Goal: Task Accomplishment & Management: Complete application form

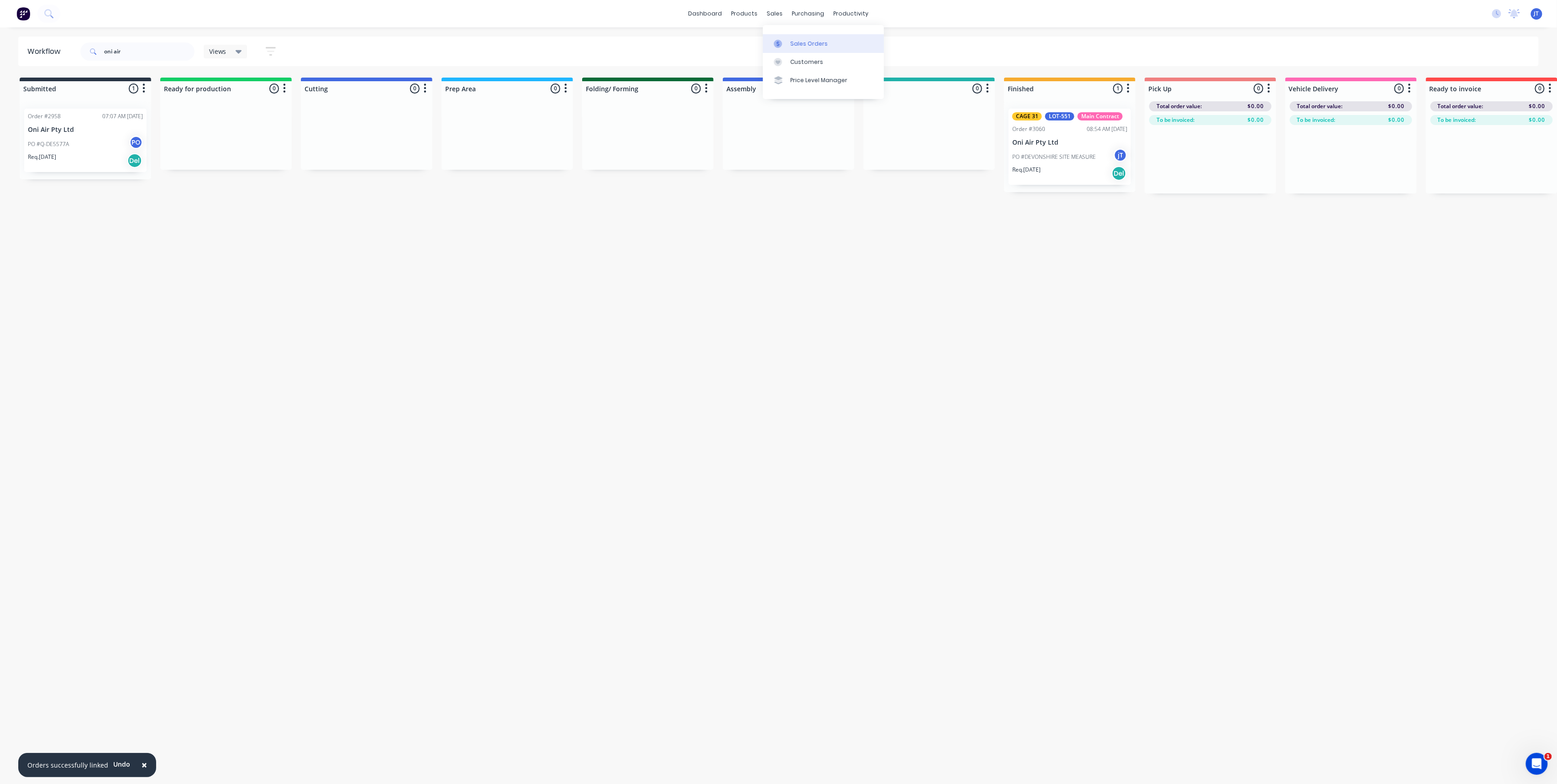
click at [805, 51] on link "Sales Orders" at bounding box center [823, 43] width 121 height 18
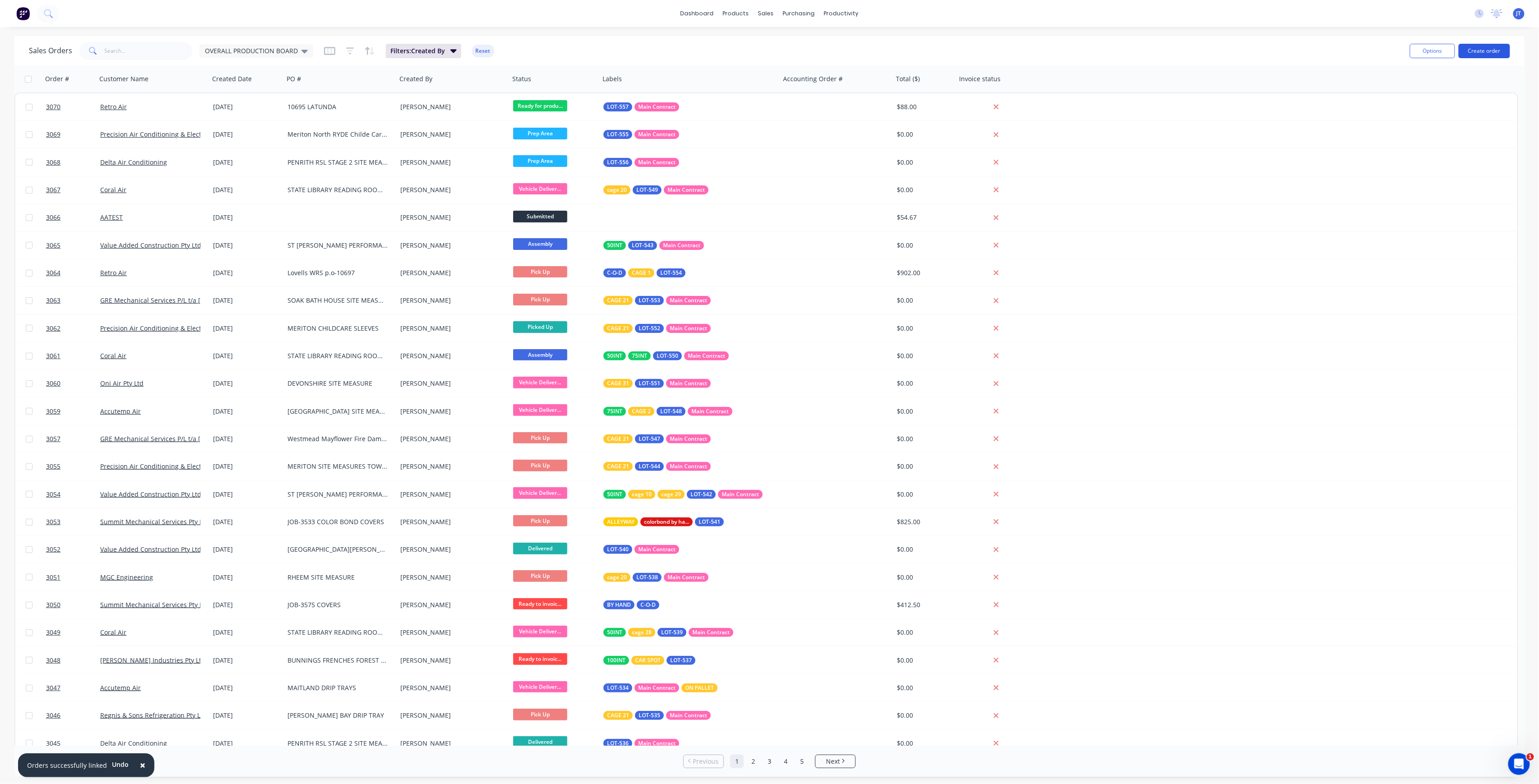
click at [1494, 51] on button "Create order" at bounding box center [1484, 51] width 52 height 14
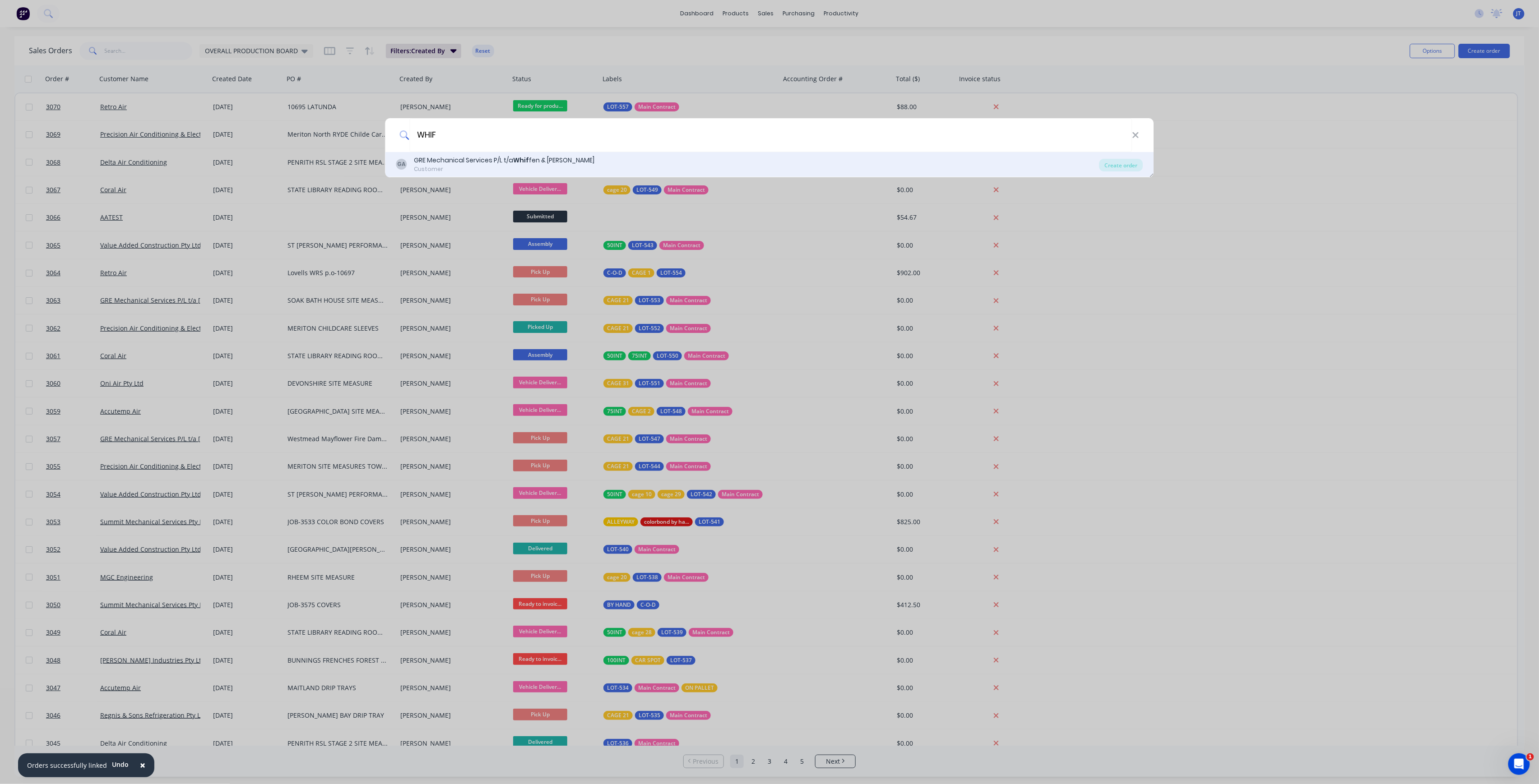
type input "WHIF"
click at [838, 168] on div "GA GRE Mechanical Services P/L t/a Whif fen & [PERSON_NAME] Customer" at bounding box center [748, 165] width 703 height 18
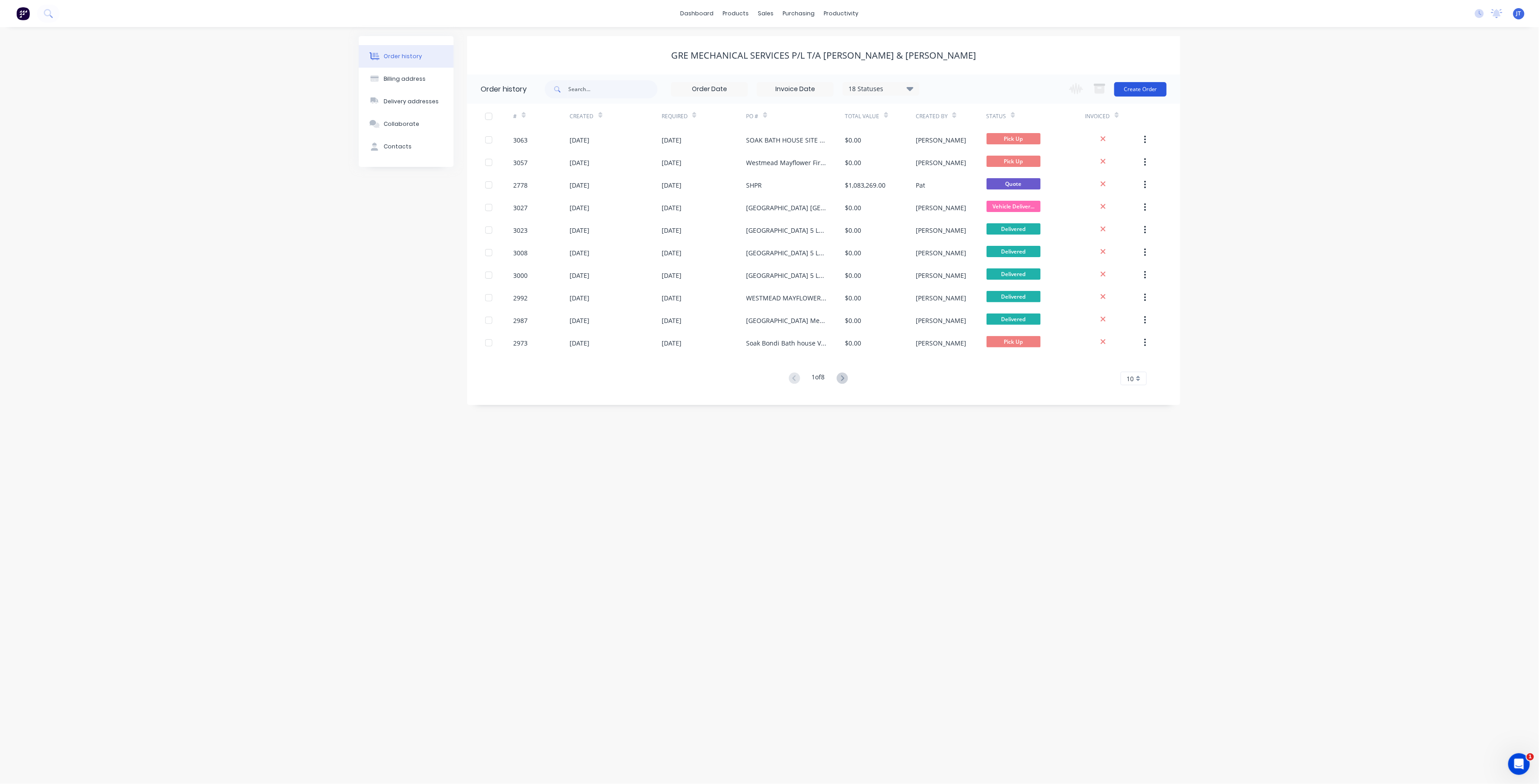
click at [1153, 94] on button "Create Order" at bounding box center [1141, 89] width 52 height 14
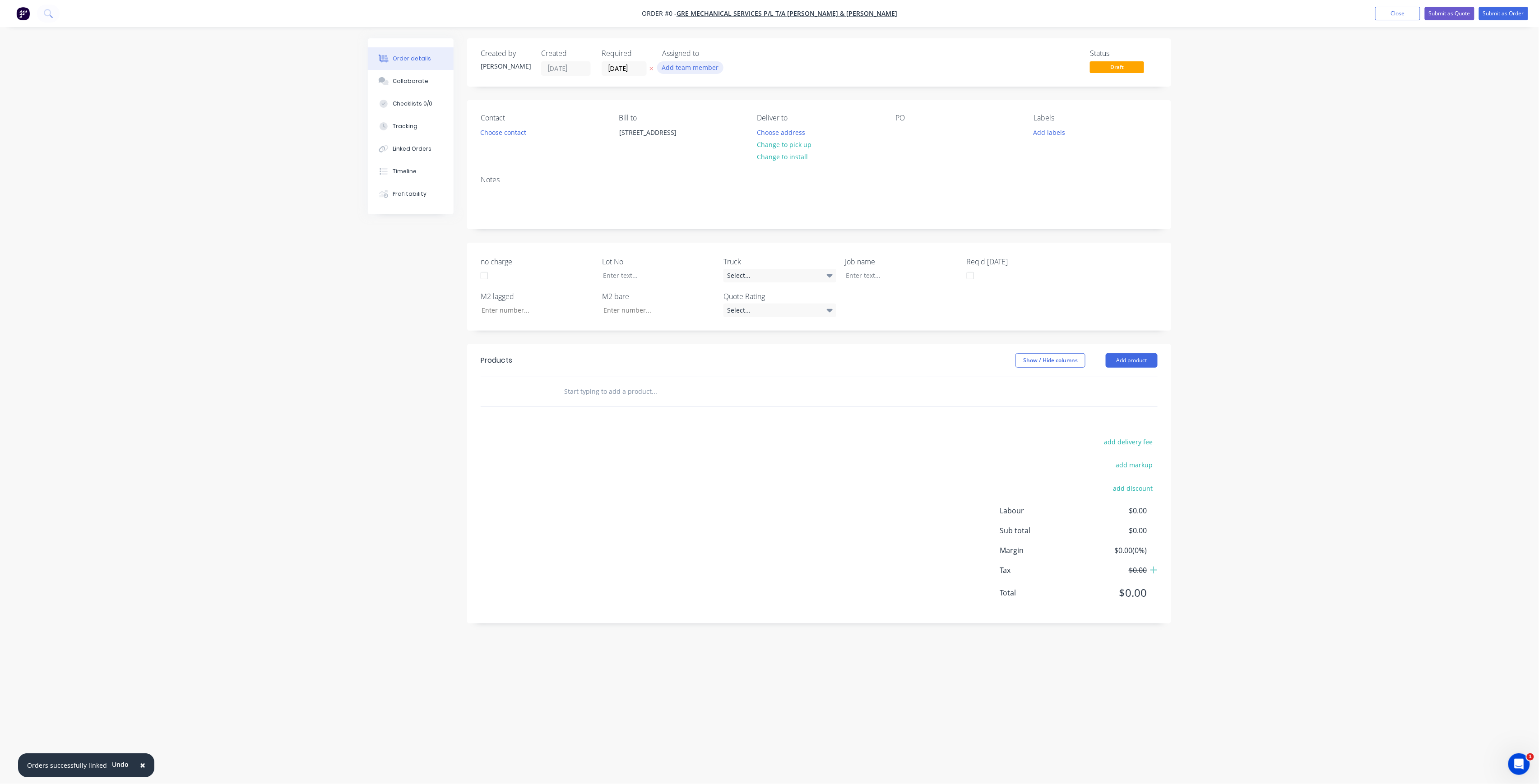
click at [697, 69] on button "Add team member" at bounding box center [690, 67] width 67 height 12
click at [726, 116] on div "[PERSON_NAME] (You)" at bounding box center [735, 117] width 90 height 10
click at [635, 73] on div "Order details Collaborate Checklists 0/0 Tracking Linked Orders Timeline Profit…" at bounding box center [769, 375] width 821 height 673
click at [643, 71] on input "[DATE]" at bounding box center [624, 69] width 44 height 14
click at [705, 149] on div "17" at bounding box center [705, 150] width 14 height 14
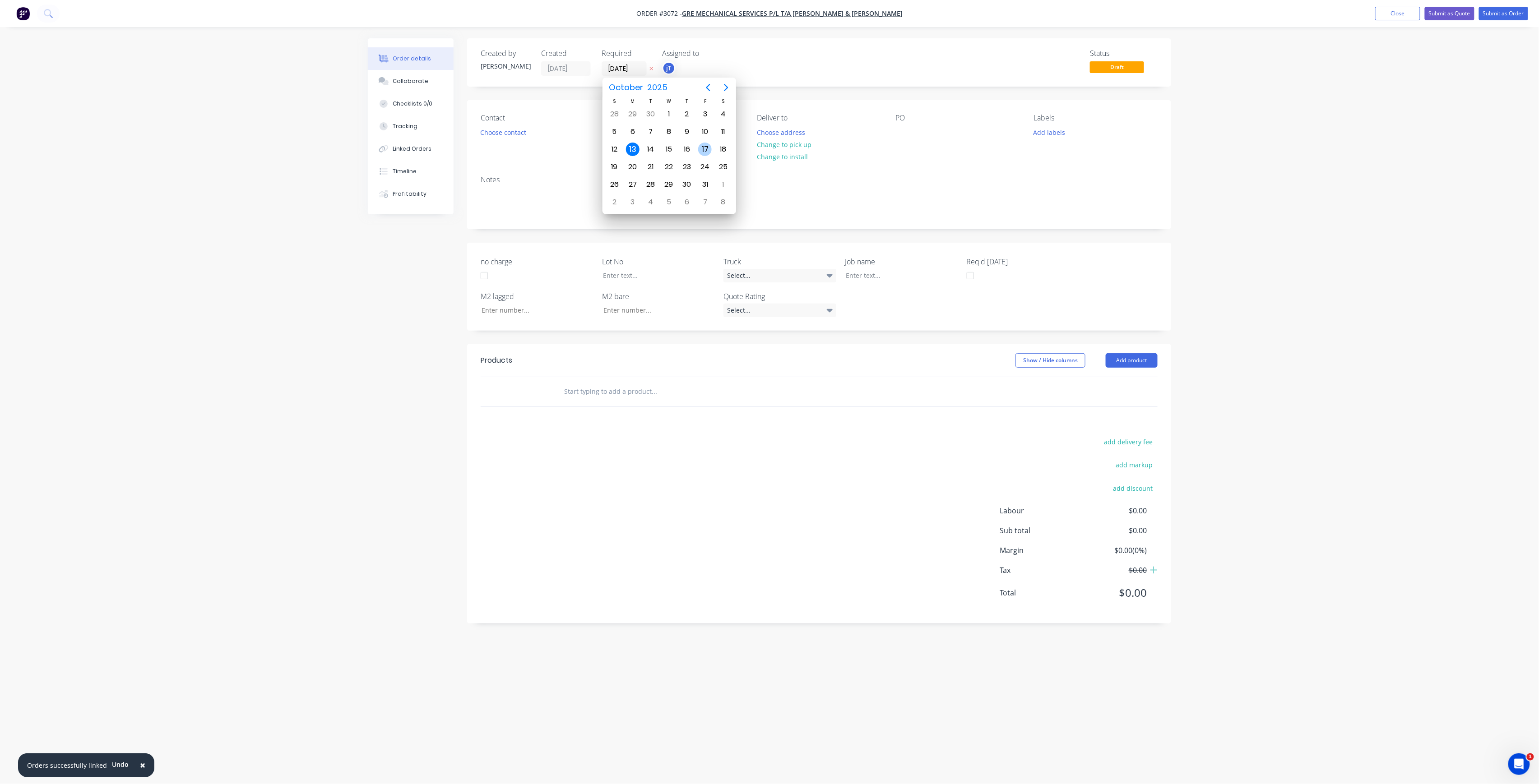
type input "[DATE]"
click at [521, 136] on button "Choose contact" at bounding box center [503, 132] width 56 height 12
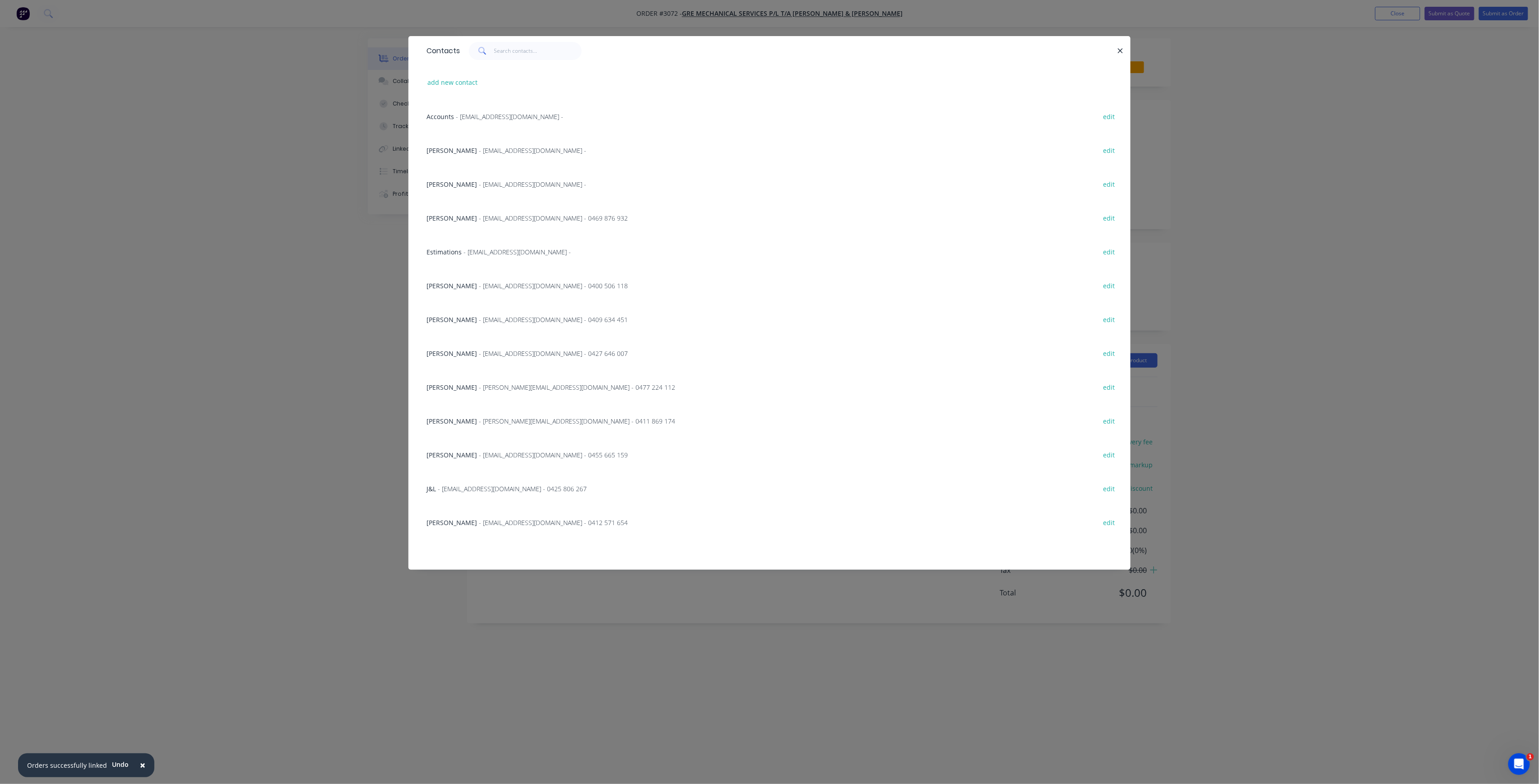
click at [508, 314] on div "Stuart - [EMAIL_ADDRESS][DOMAIN_NAME] - 0409 634 451 edit" at bounding box center [770, 319] width 695 height 34
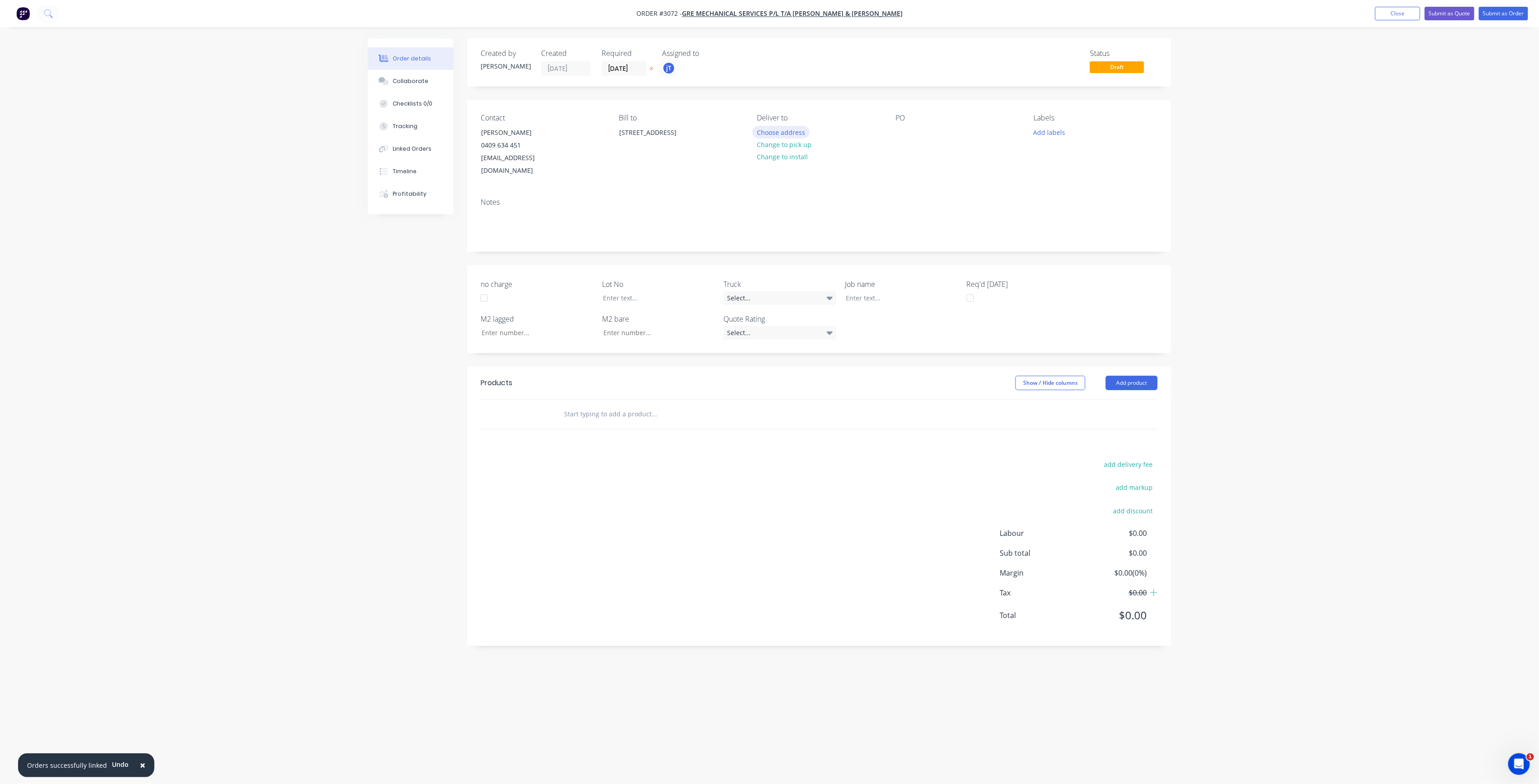
click at [803, 135] on button "Choose address" at bounding box center [782, 132] width 58 height 12
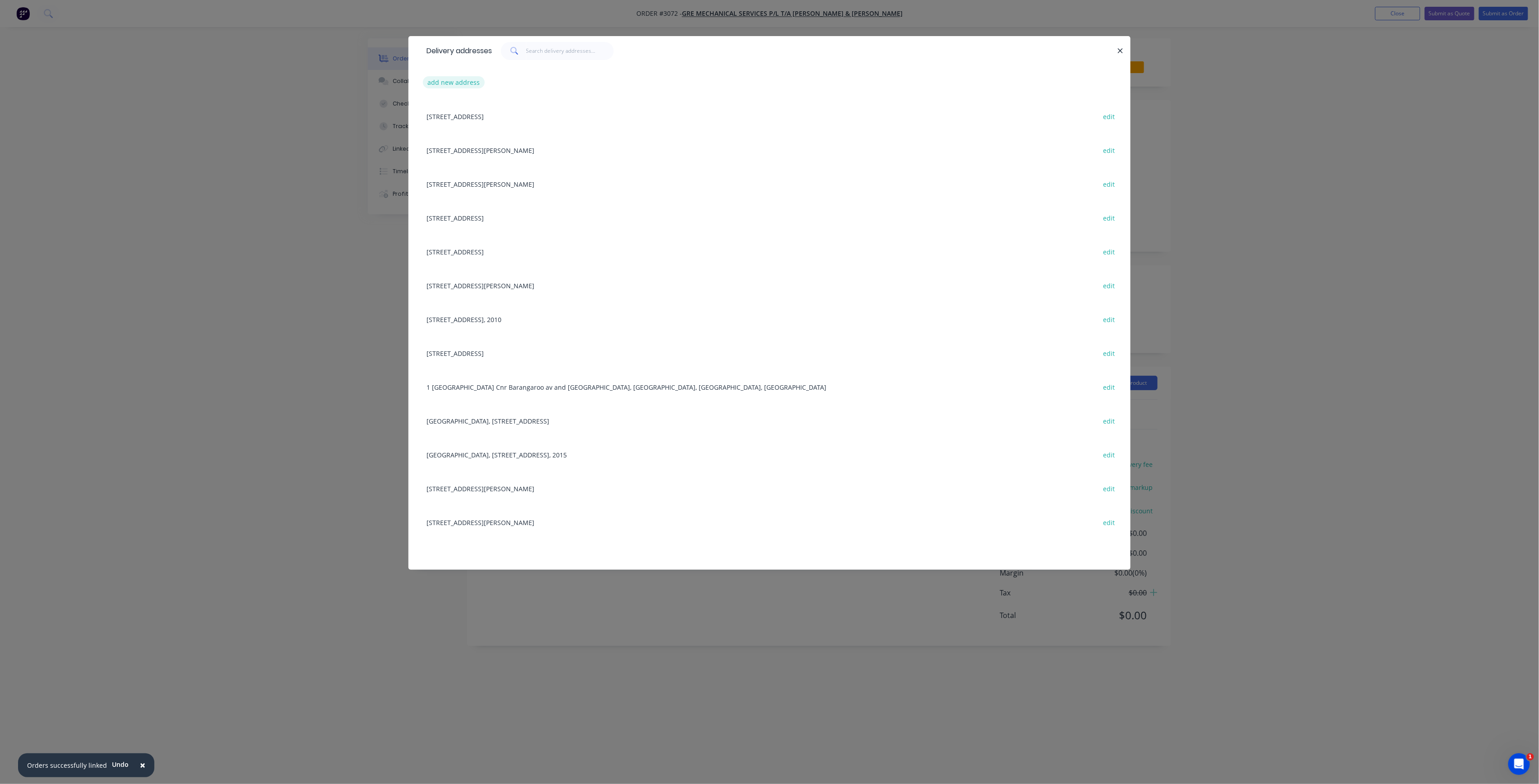
click at [439, 83] on button "add new address" at bounding box center [454, 82] width 62 height 12
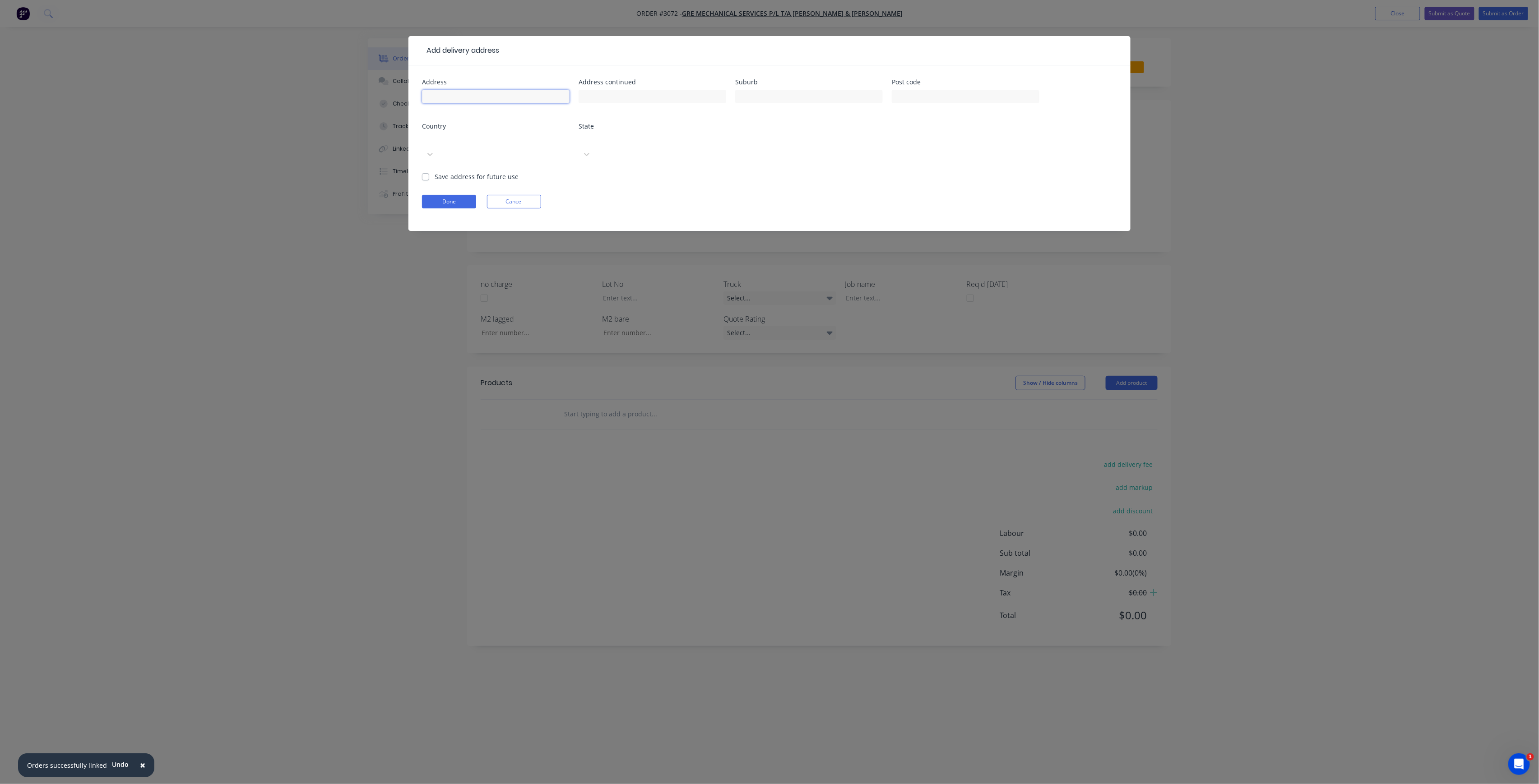
click at [482, 96] on input "text" at bounding box center [496, 97] width 148 height 14
type input "[STREET_ADDRESS][PERSON_NAME]"
click at [790, 102] on input "text" at bounding box center [809, 97] width 148 height 14
type input "[GEOGRAPHIC_DATA]"
click at [948, 101] on input "text" at bounding box center [966, 97] width 148 height 14
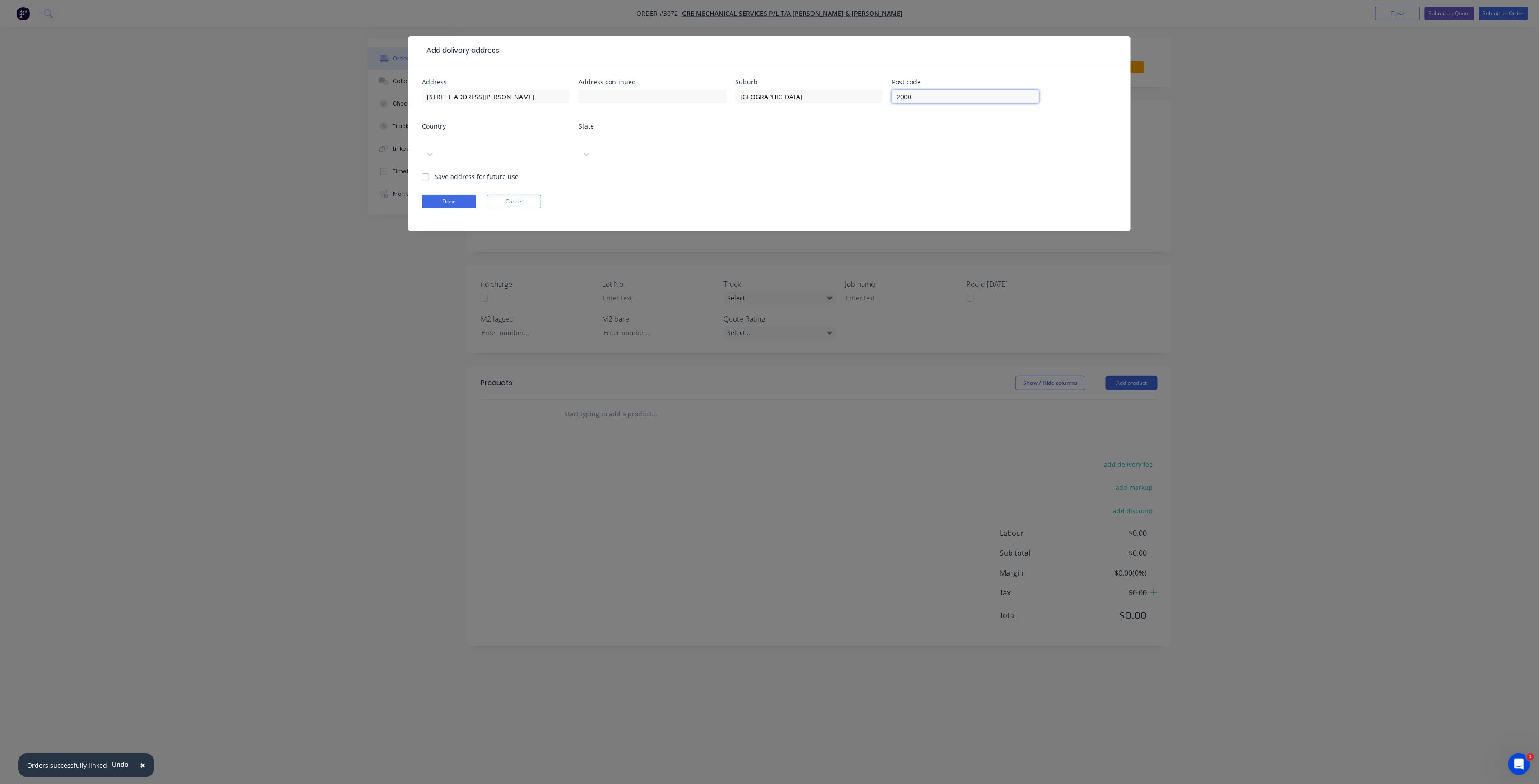
type input "2000"
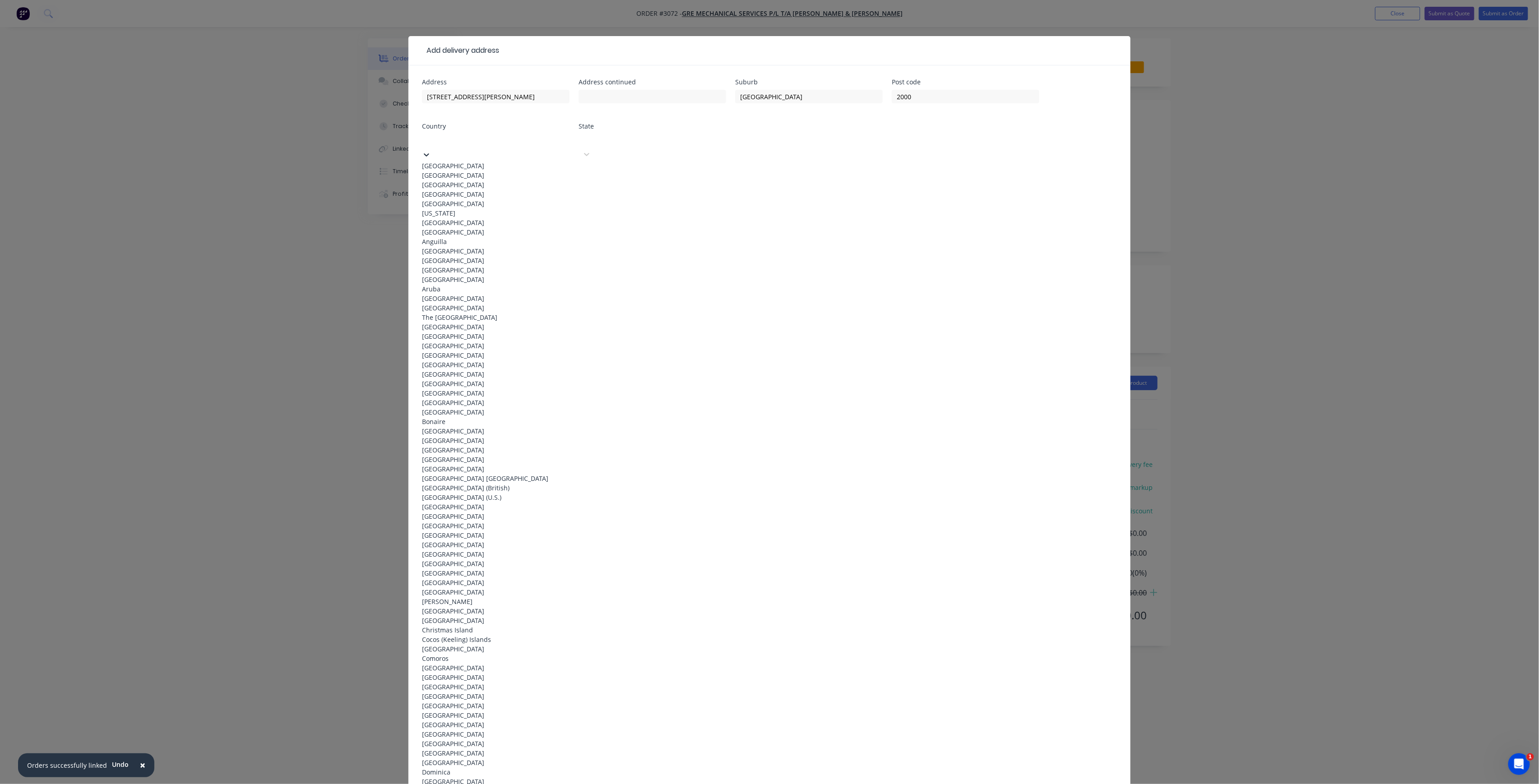
click at [461, 143] on div at bounding box center [489, 139] width 130 height 11
click at [464, 161] on div "[GEOGRAPHIC_DATA]" at bounding box center [496, 166] width 148 height 10
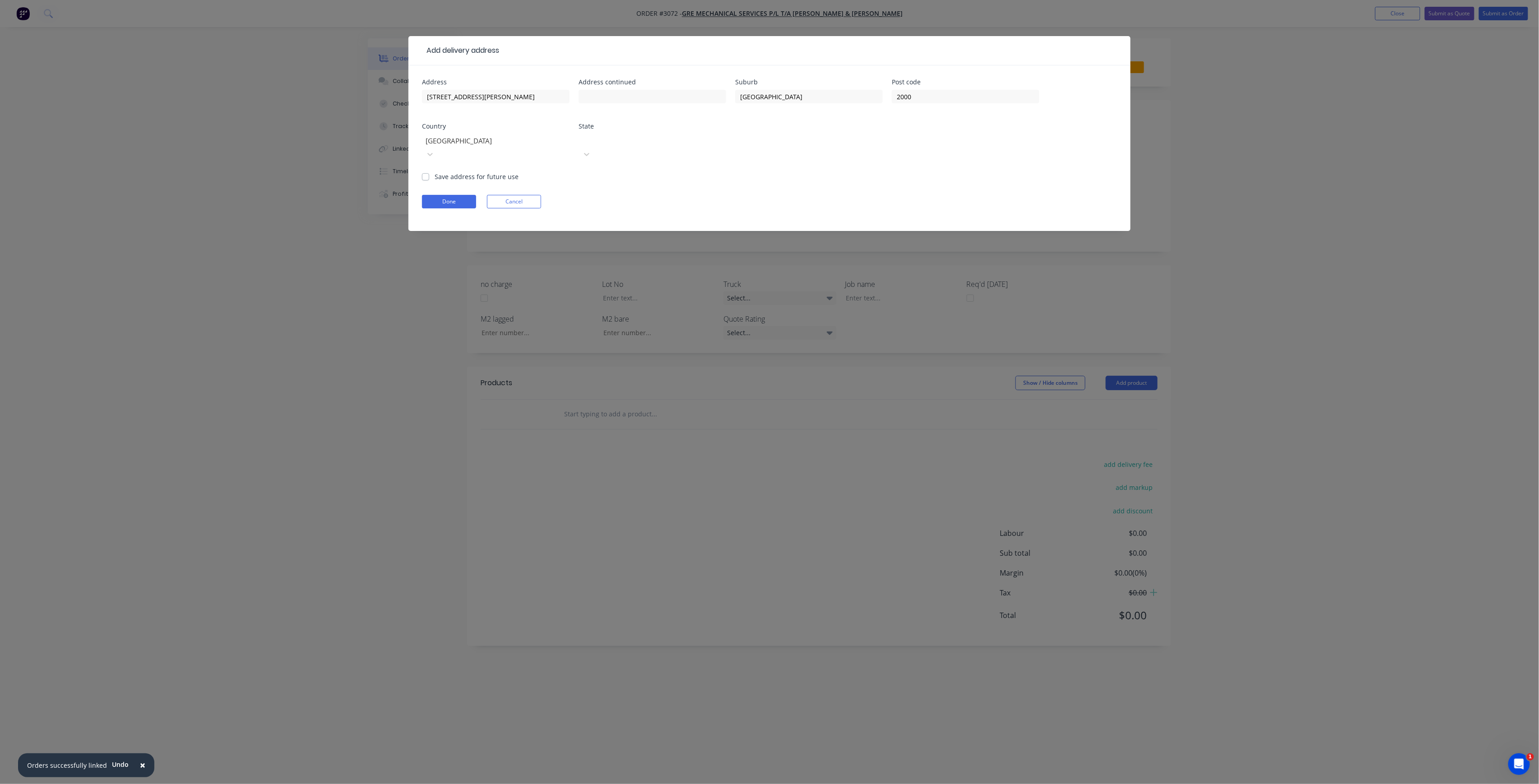
click at [696, 135] on div at bounding box center [646, 139] width 130 height 11
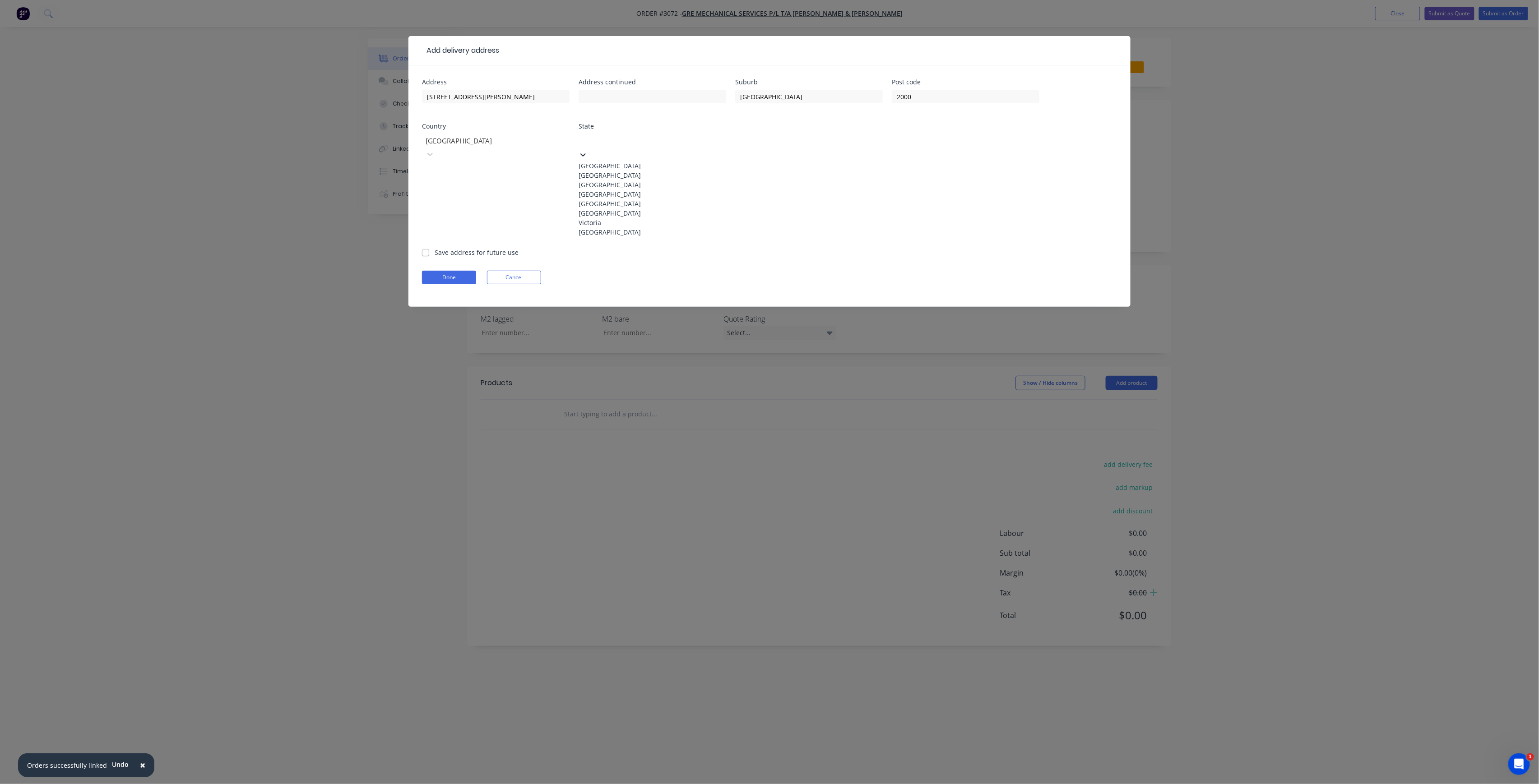
click at [632, 178] on div "[GEOGRAPHIC_DATA]" at bounding box center [652, 175] width 148 height 10
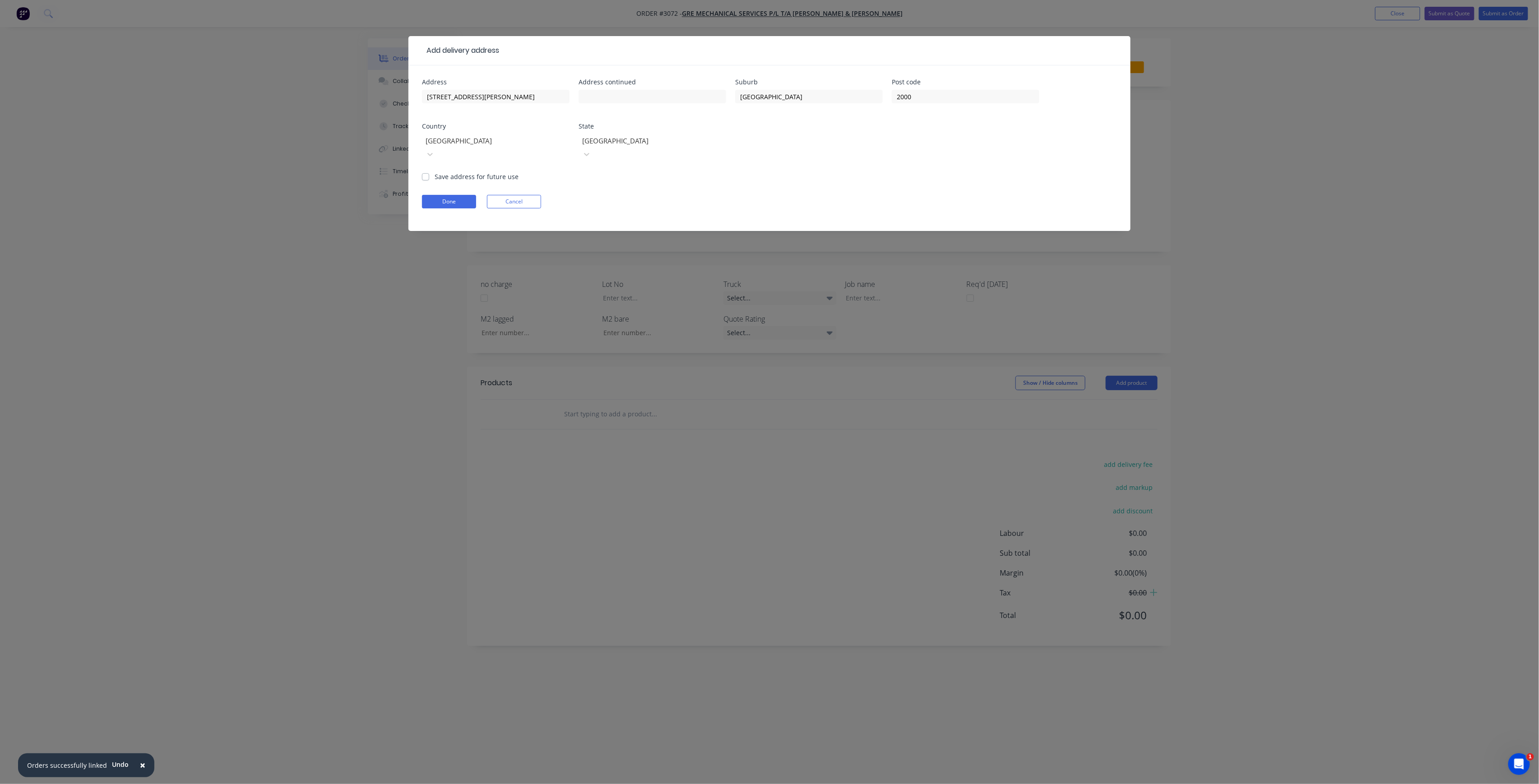
click at [440, 172] on label "Save address for future use" at bounding box center [477, 176] width 84 height 10
click at [429, 172] on input "Save address for future use" at bounding box center [426, 176] width 8 height 8
checkbox input "true"
click at [442, 195] on button "Done" at bounding box center [449, 202] width 54 height 14
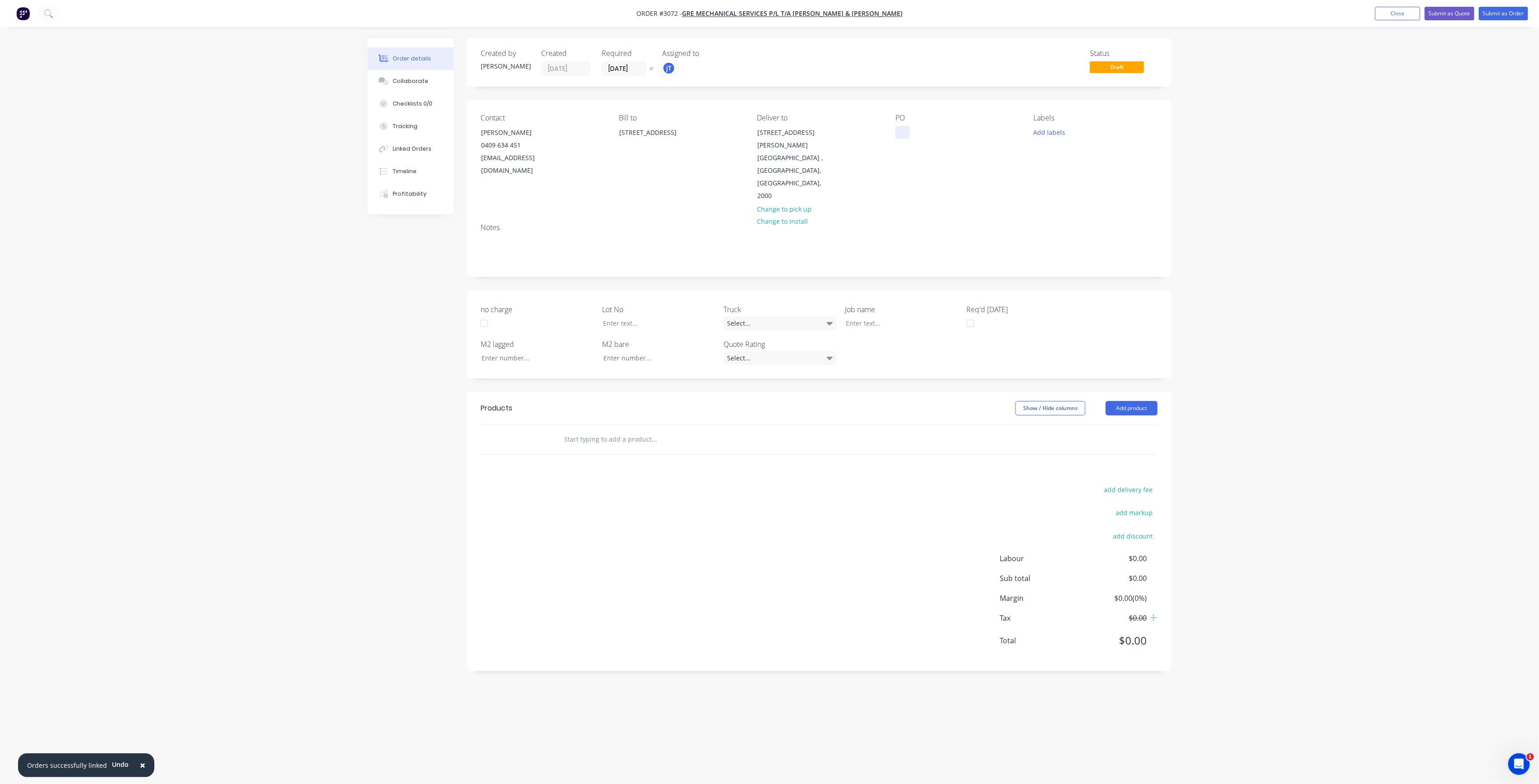
click at [899, 127] on div at bounding box center [902, 132] width 14 height 13
click at [1060, 131] on button "Add labels" at bounding box center [1049, 132] width 41 height 12
click at [1078, 156] on input "text" at bounding box center [1108, 159] width 94 height 18
click at [1067, 215] on div "LOT-558" at bounding box center [1073, 213] width 29 height 10
drag, startPoint x: 1079, startPoint y: 161, endPoint x: 1057, endPoint y: 172, distance: 24.6
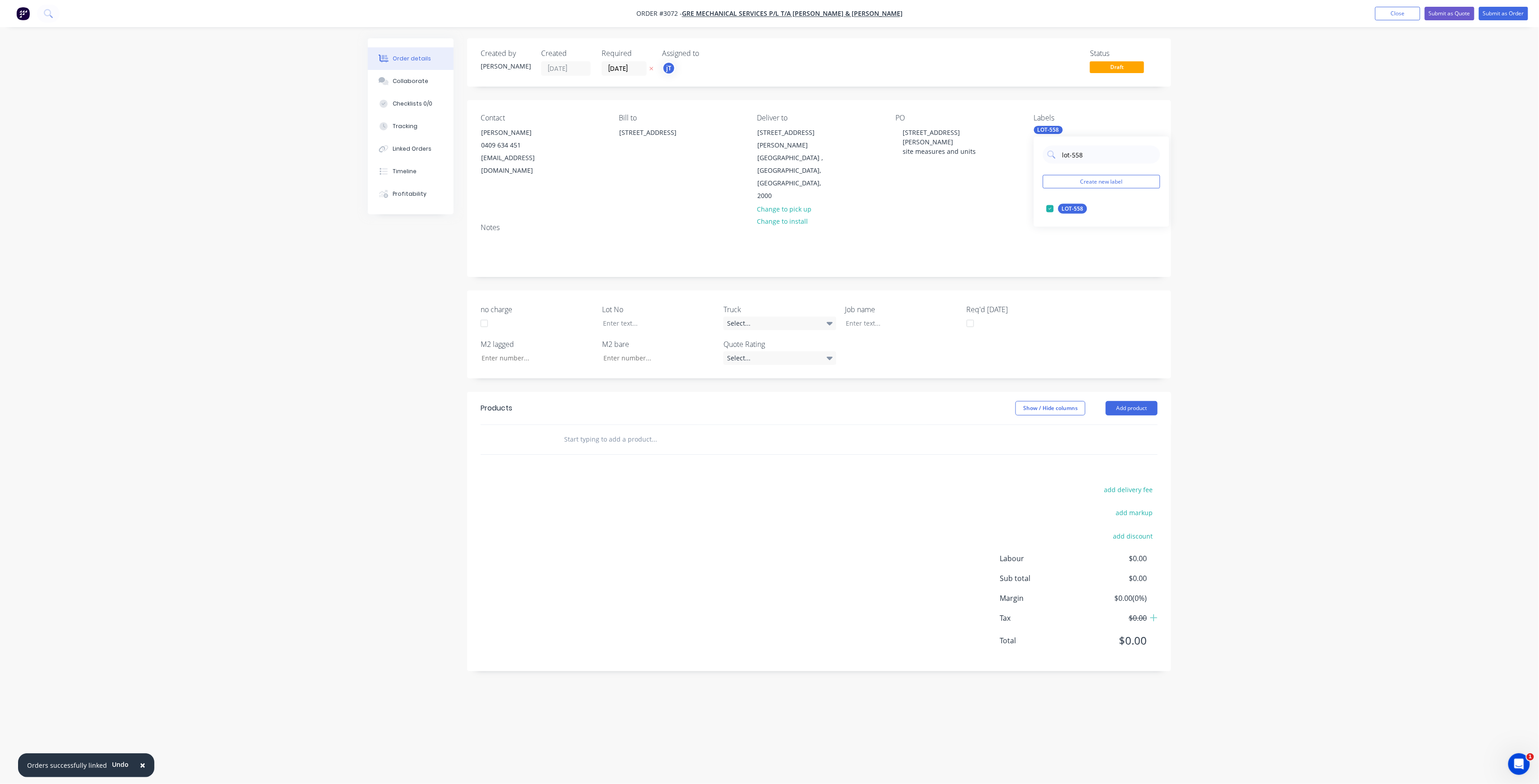
click at [1057, 172] on div "lot-558 Create new label LOT-558 edit" at bounding box center [1102, 181] width 135 height 90
click at [1074, 213] on div "Main Contract" at bounding box center [1080, 209] width 45 height 10
drag, startPoint x: 1084, startPoint y: 155, endPoint x: 1039, endPoint y: 176, distance: 49.7
click at [1040, 176] on div "main Create new label Main Contract edit" at bounding box center [1102, 181] width 135 height 90
type input "50"
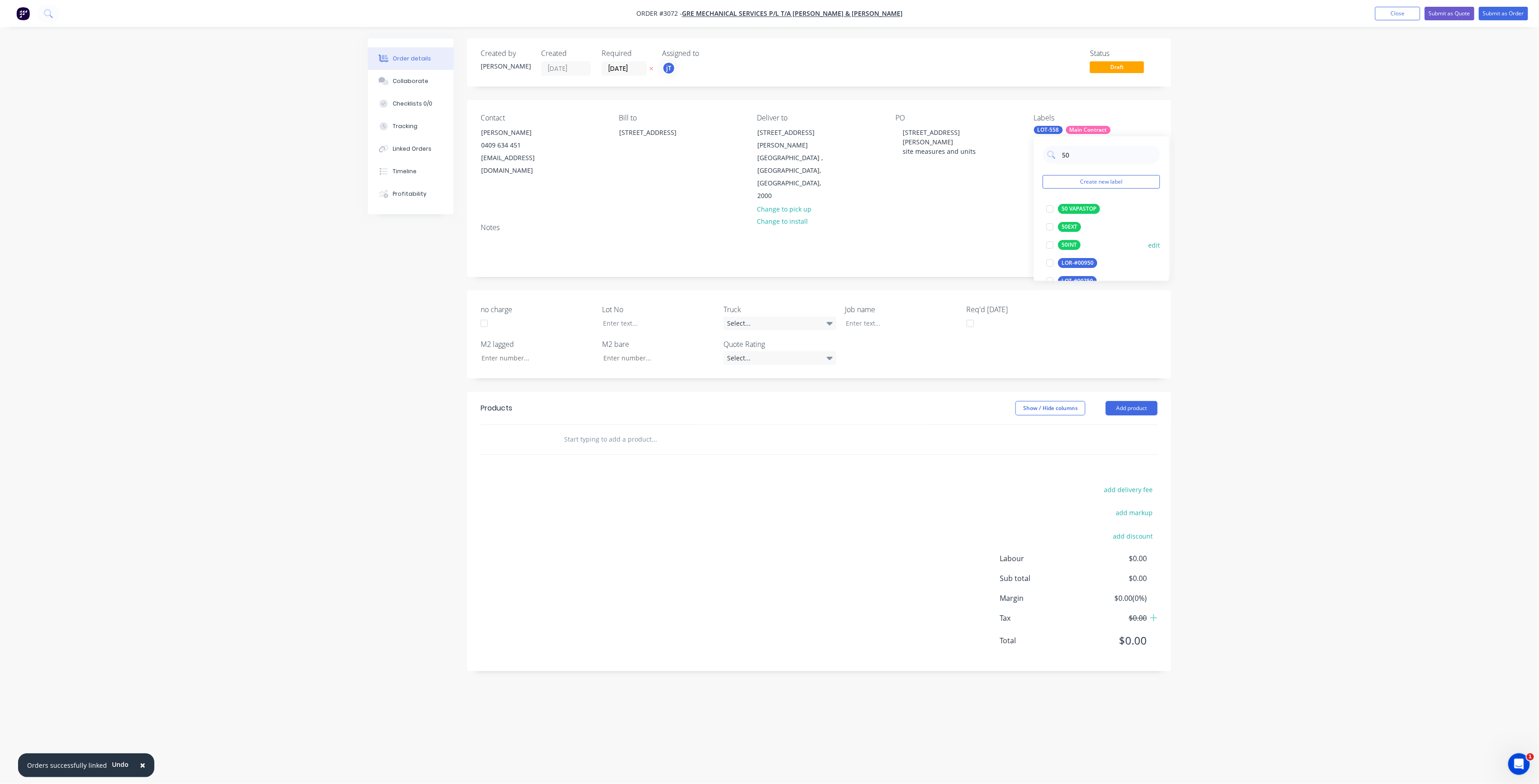
click at [1071, 246] on div "50INT" at bounding box center [1069, 245] width 23 height 10
click at [591, 430] on input "text" at bounding box center [654, 439] width 181 height 18
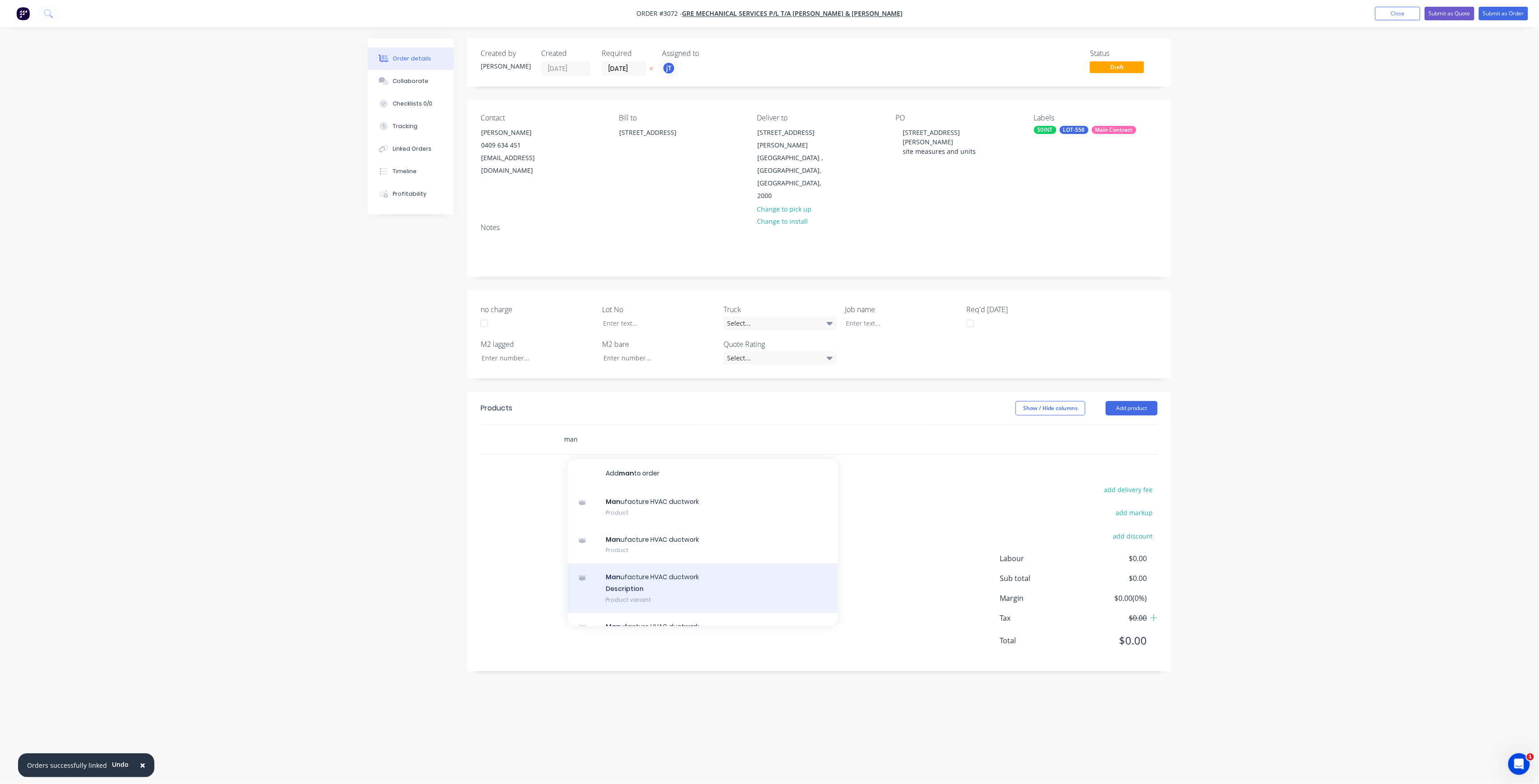
type input "man"
click at [648, 564] on div "Man ufacture HVAC ductwork Description Product variant" at bounding box center [703, 588] width 271 height 49
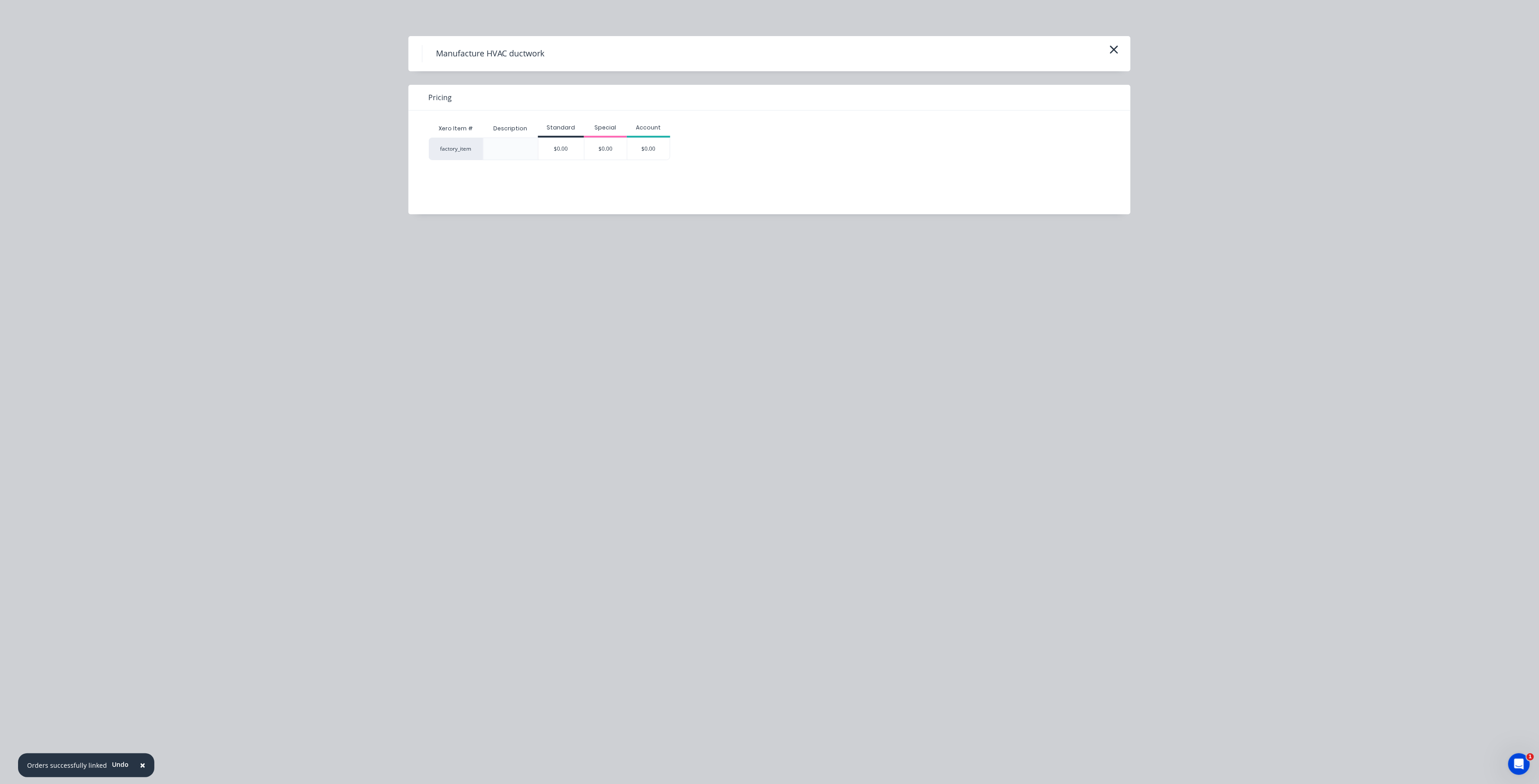
drag, startPoint x: 565, startPoint y: 146, endPoint x: 646, endPoint y: 152, distance: 81.2
click at [565, 147] on div "$0.00" at bounding box center [561, 149] width 45 height 22
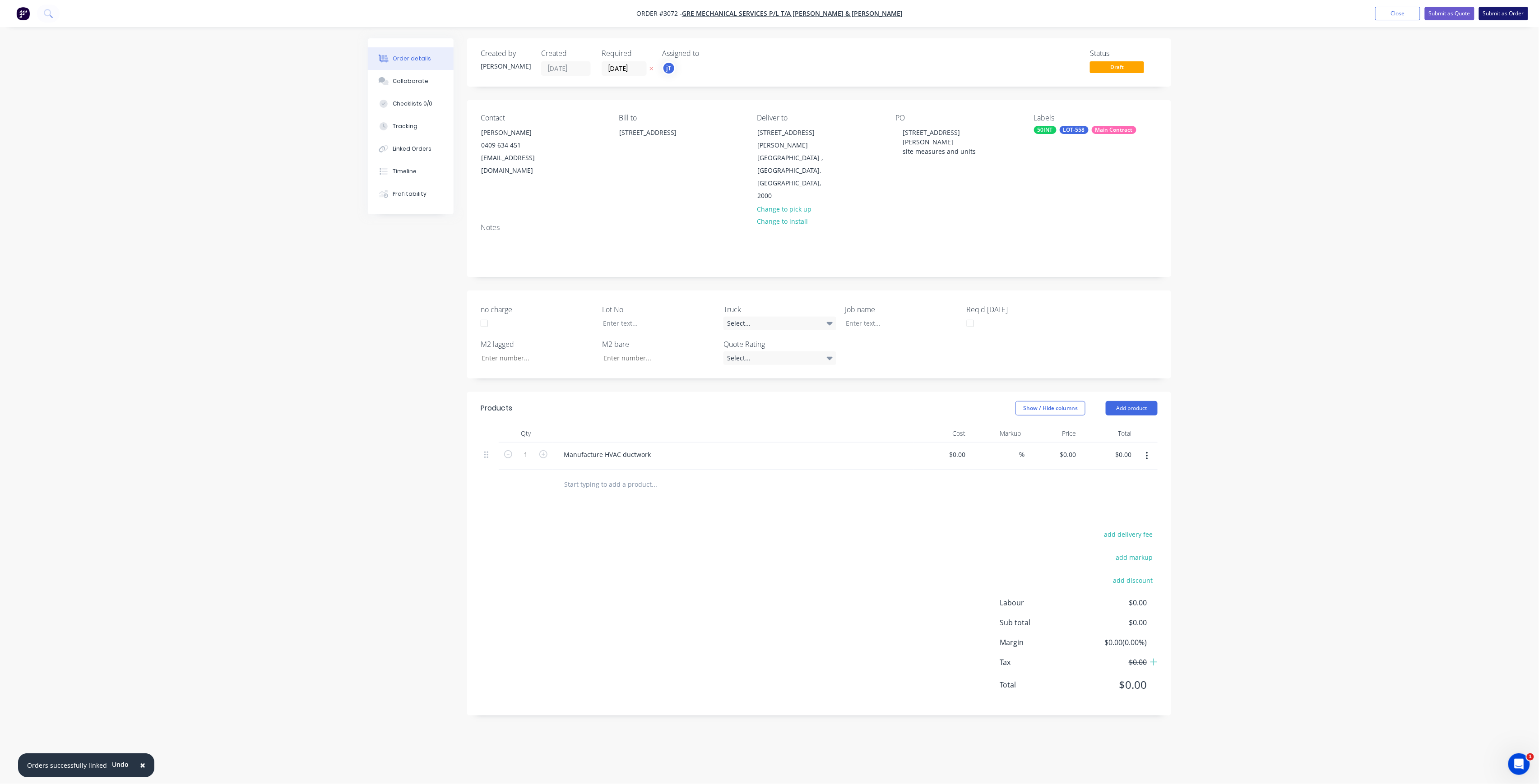
drag, startPoint x: 1509, startPoint y: 16, endPoint x: 1508, endPoint y: 12, distance: 4.1
click at [1509, 15] on button "Submit as Order" at bounding box center [1504, 14] width 49 height 14
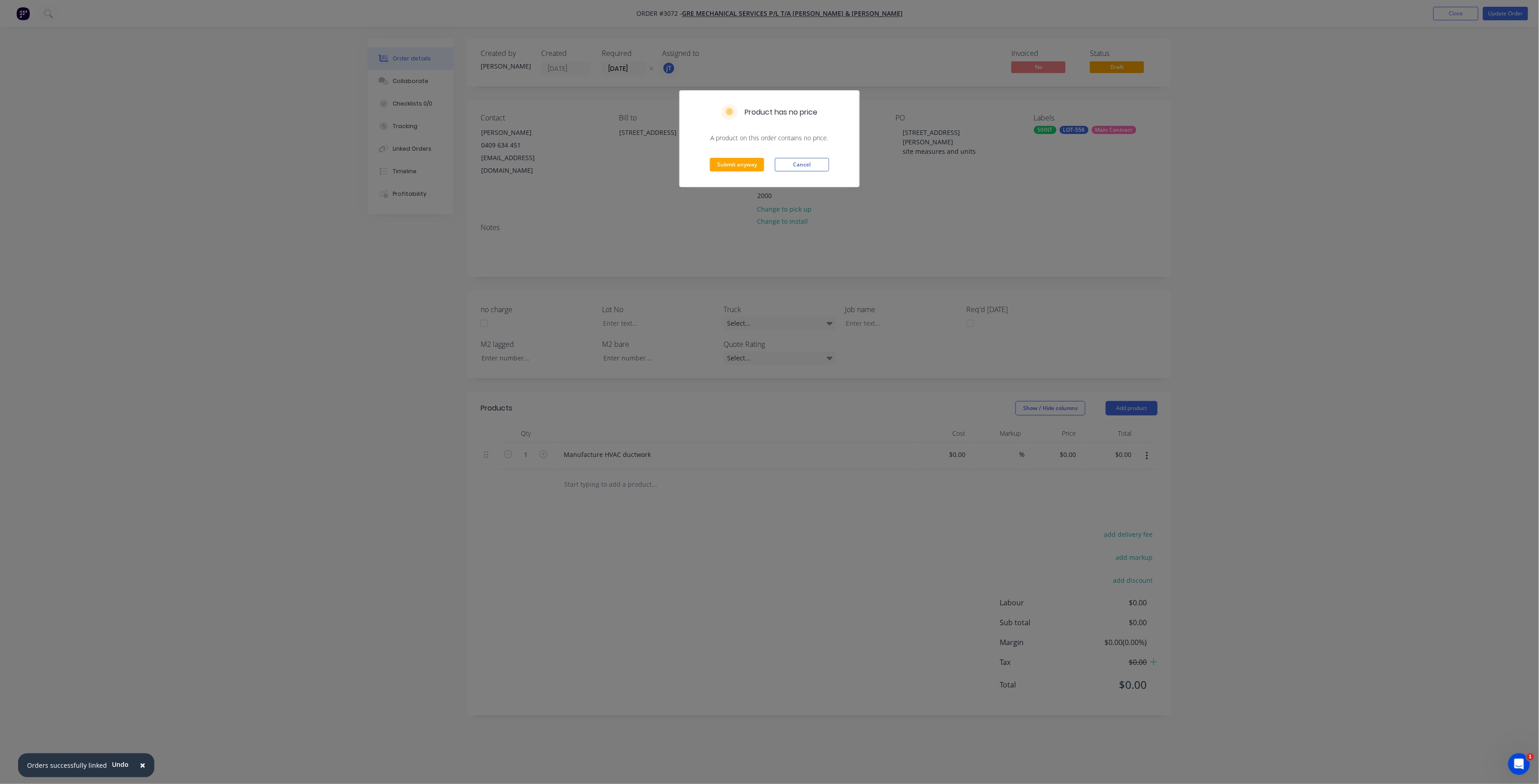
click at [716, 172] on div "Submit anyway Cancel" at bounding box center [770, 165] width 180 height 44
click at [721, 175] on div "Submit anyway Cancel" at bounding box center [770, 165] width 180 height 44
drag, startPoint x: 725, startPoint y: 173, endPoint x: 731, endPoint y: 167, distance: 8.5
click at [725, 172] on div "Submit anyway Cancel" at bounding box center [770, 165] width 180 height 44
click at [732, 165] on button "Submit anyway" at bounding box center [737, 165] width 54 height 14
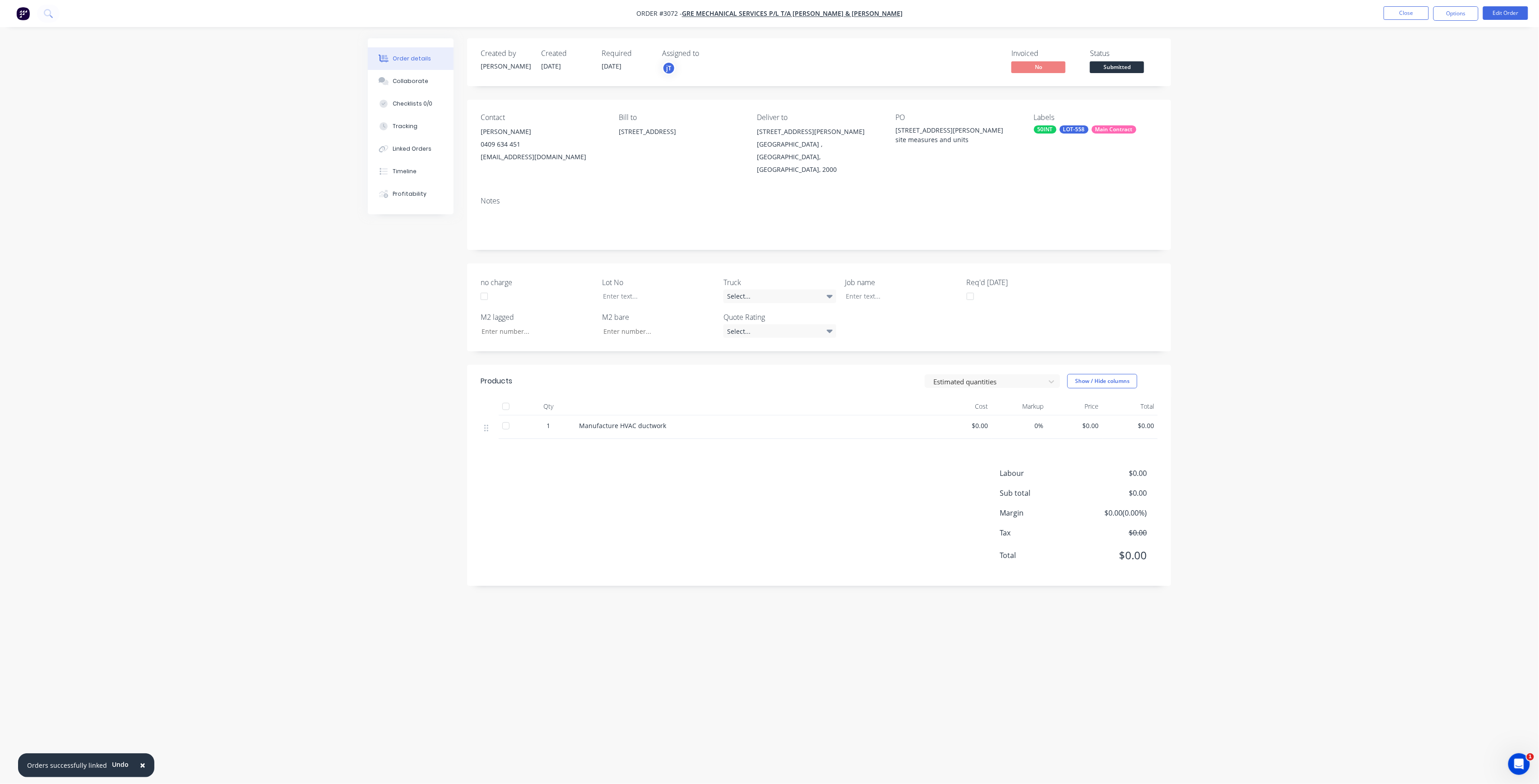
click at [1116, 69] on span "Submitted" at bounding box center [1117, 67] width 54 height 11
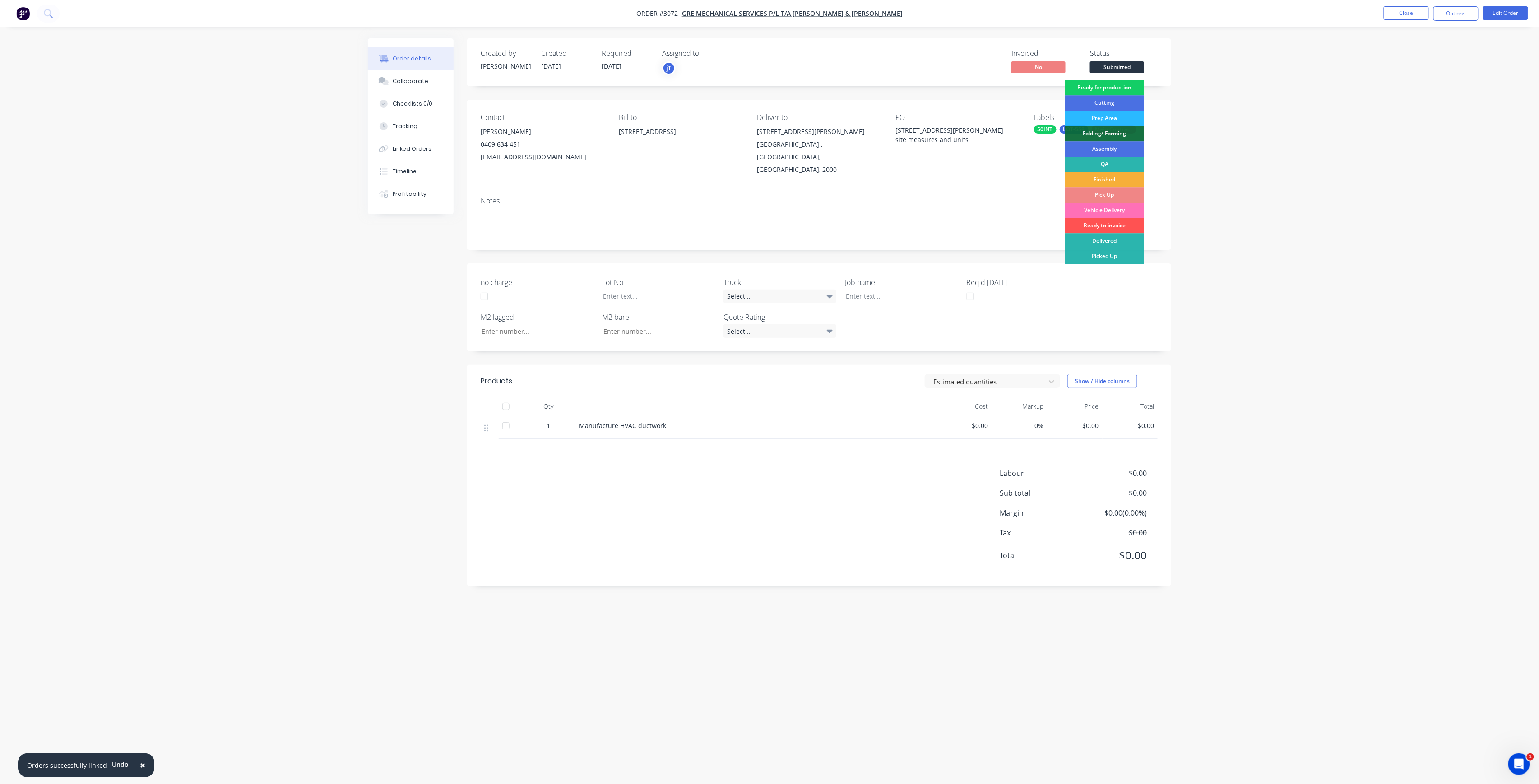
click at [1112, 82] on div "Ready for production" at bounding box center [1104, 87] width 79 height 15
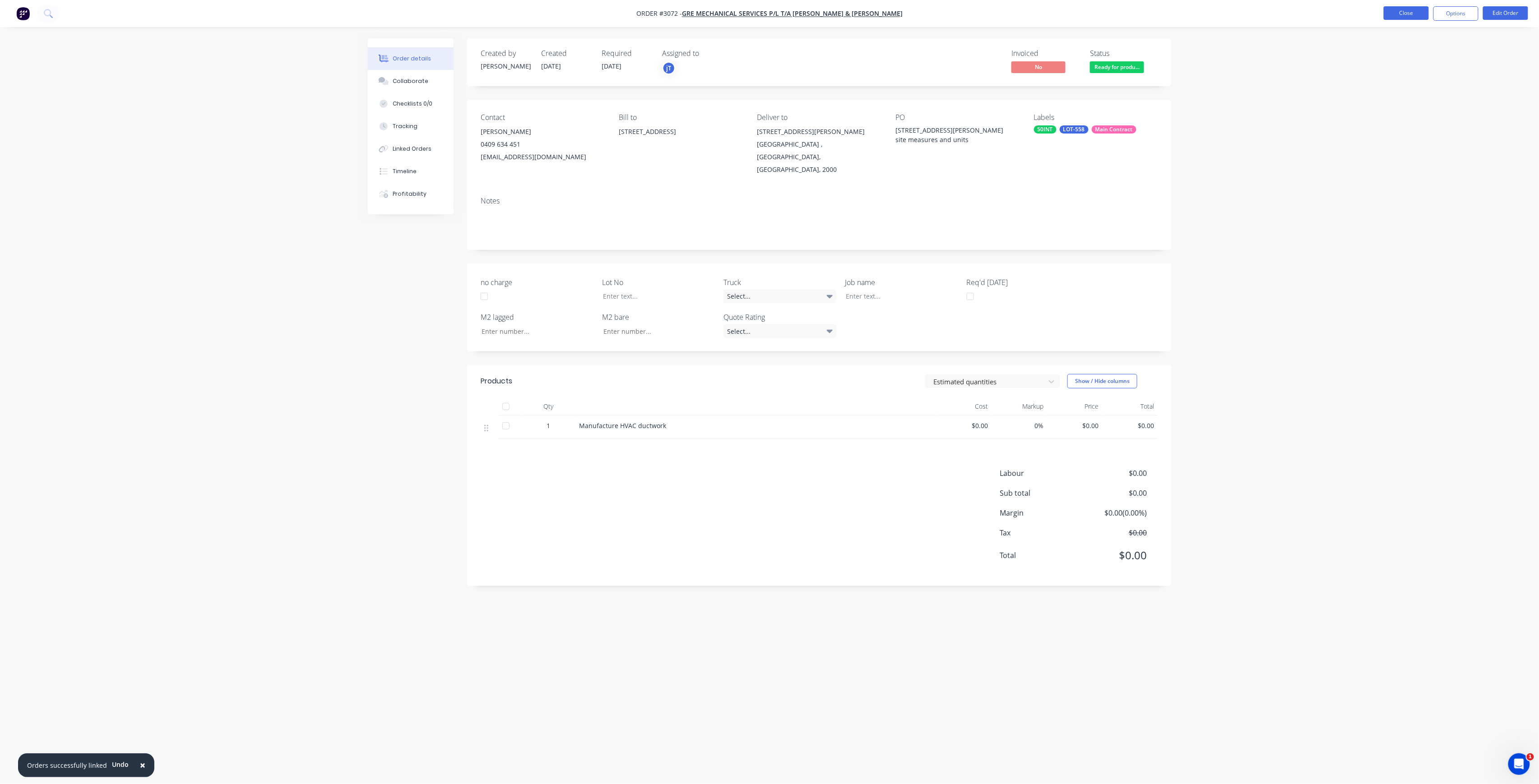
click at [1412, 10] on button "Close" at bounding box center [1406, 13] width 45 height 14
